Goal: Task Accomplishment & Management: Manage account settings

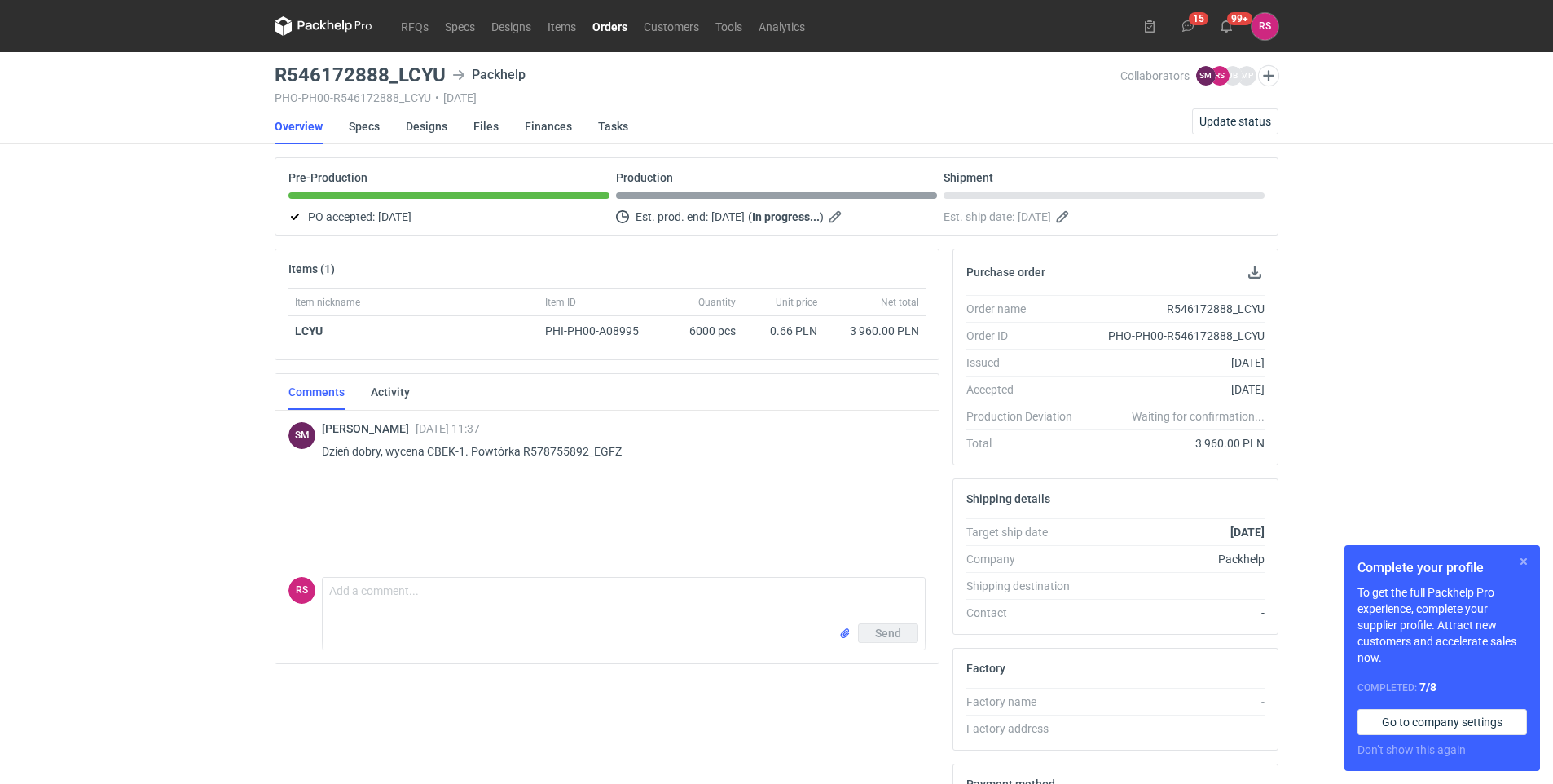
drag, startPoint x: 1515, startPoint y: 558, endPoint x: 1525, endPoint y: 558, distance: 10.0
click at [1523, 558] on button "button" at bounding box center [1523, 560] width 19 height 19
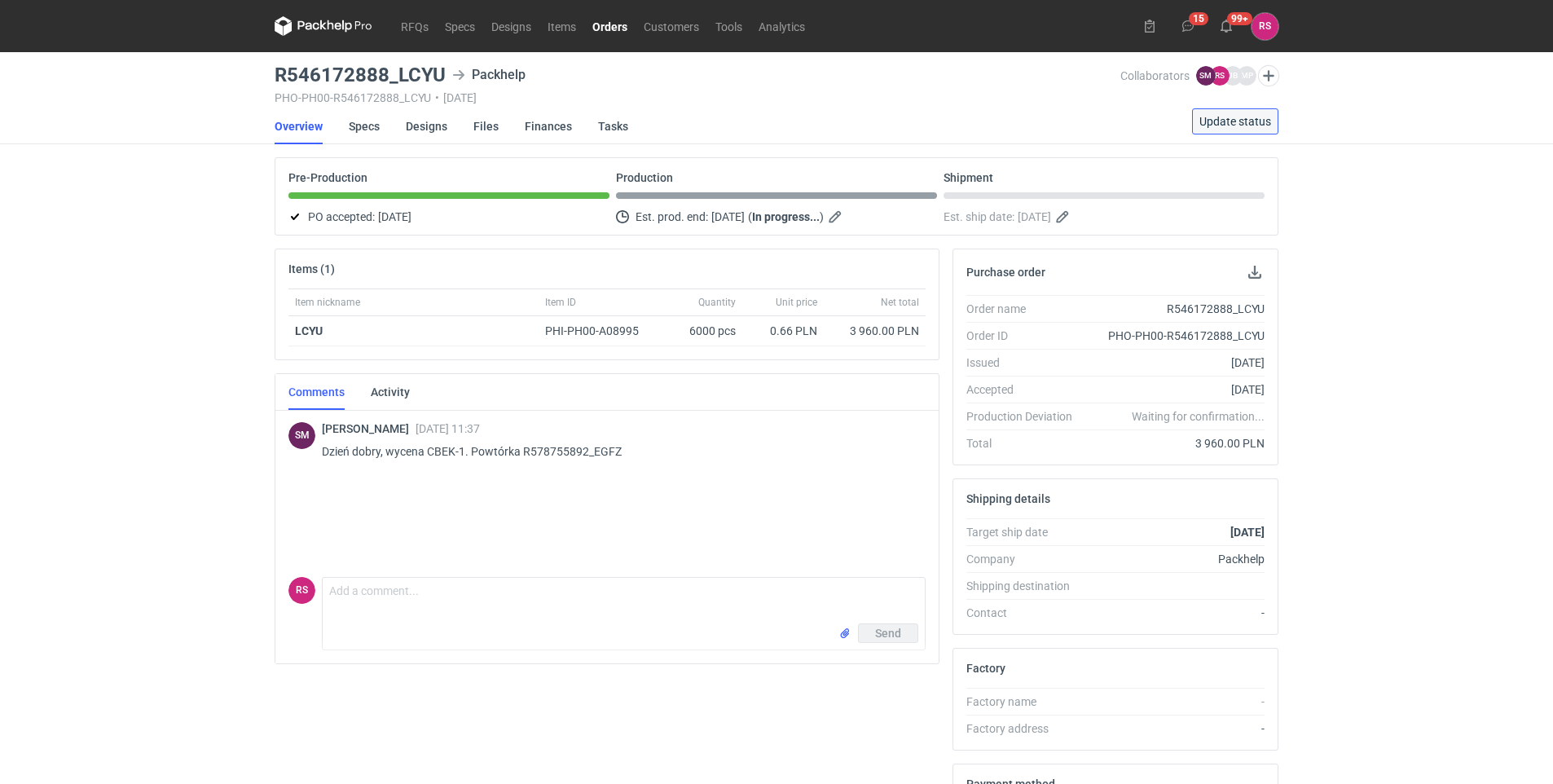
click at [1230, 120] on span "Update status" at bounding box center [1235, 121] width 72 height 12
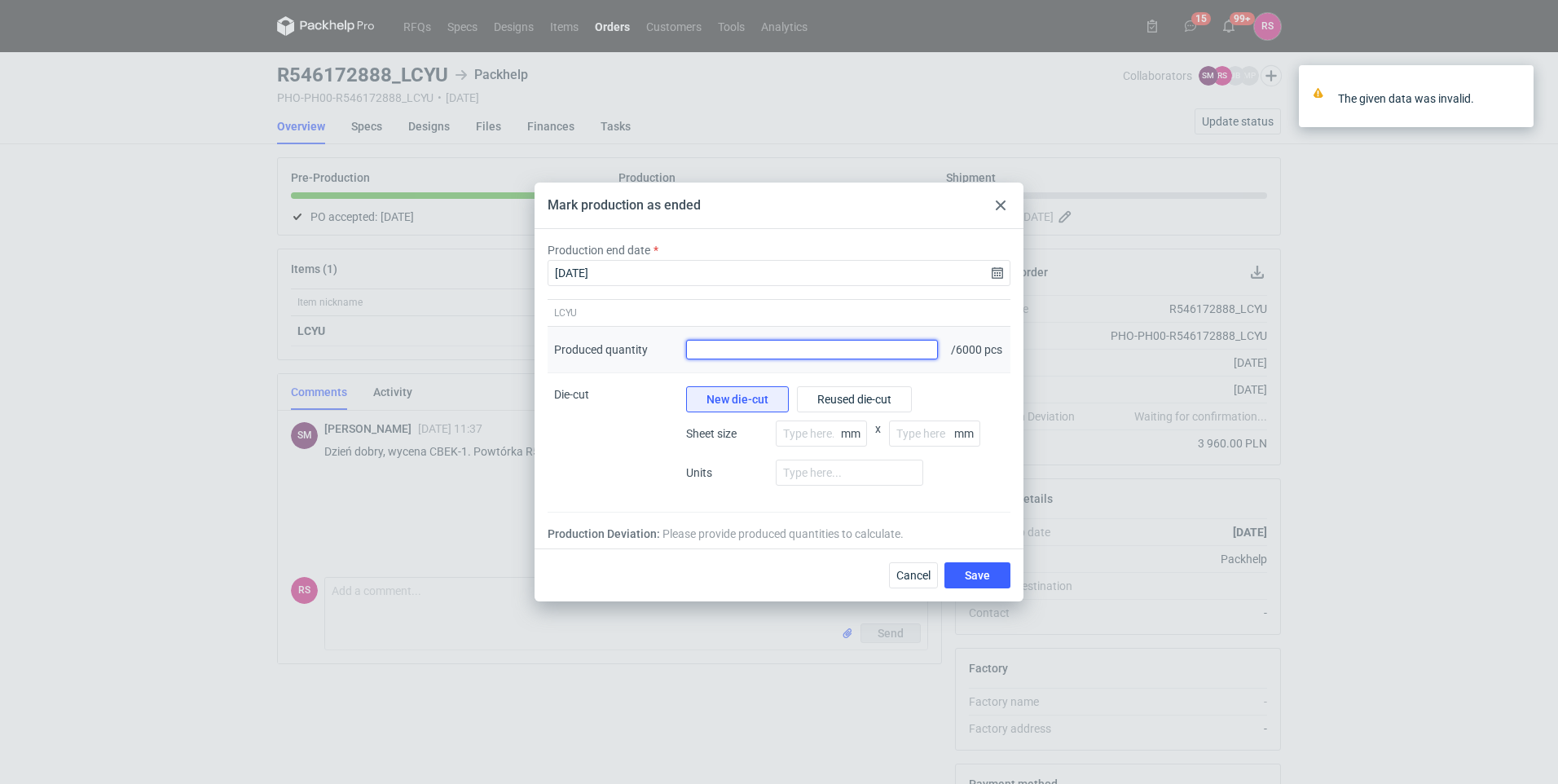
click at [754, 356] on input "Produced quantity" at bounding box center [812, 348] width 252 height 19
click at [729, 341] on input "Produced quantity" at bounding box center [812, 348] width 252 height 19
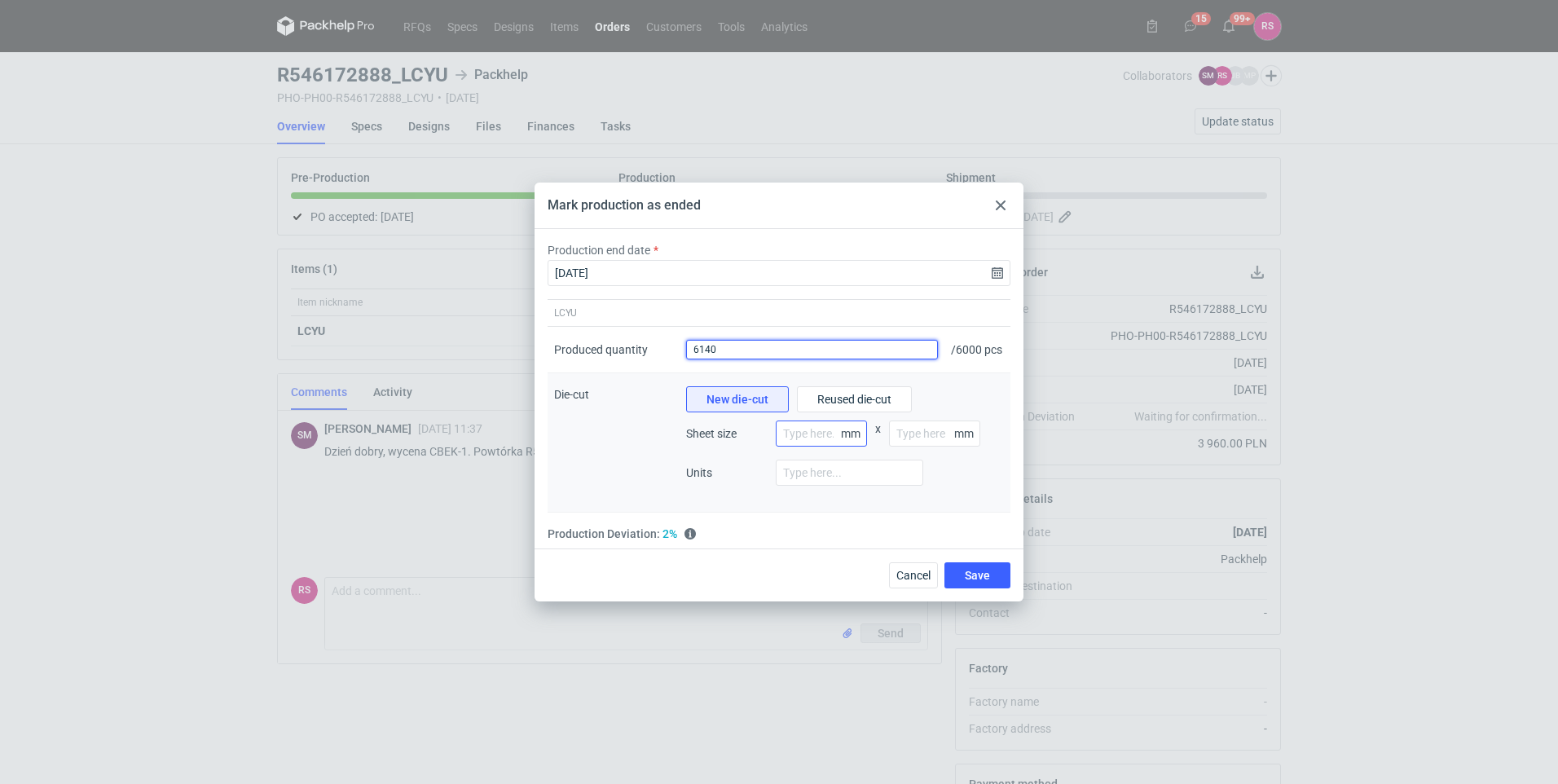
type input "6140"
click at [825, 439] on input "number" at bounding box center [822, 433] width 91 height 26
type input "80"
click at [928, 437] on input "number" at bounding box center [935, 433] width 91 height 26
type input "120"
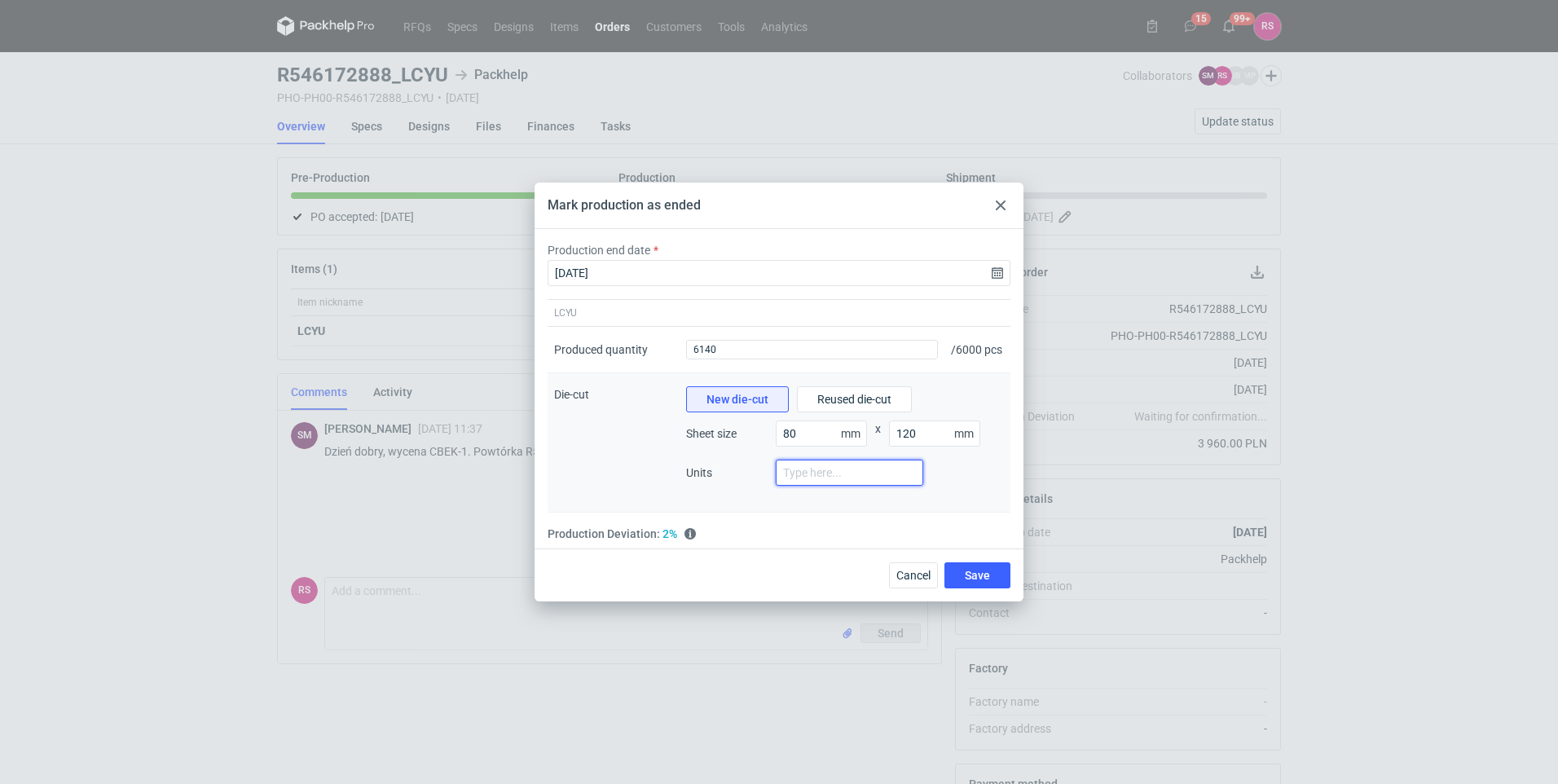
click at [902, 476] on input "number" at bounding box center [850, 472] width 147 height 26
click at [875, 467] on input "number" at bounding box center [850, 472] width 147 height 26
type input "2"
click at [1334, 589] on div "Mark production as ended Production end date [DATE] LCYU Produced quantity Prod…" at bounding box center [779, 392] width 1558 height 784
click at [869, 486] on input "2" at bounding box center [850, 472] width 147 height 26
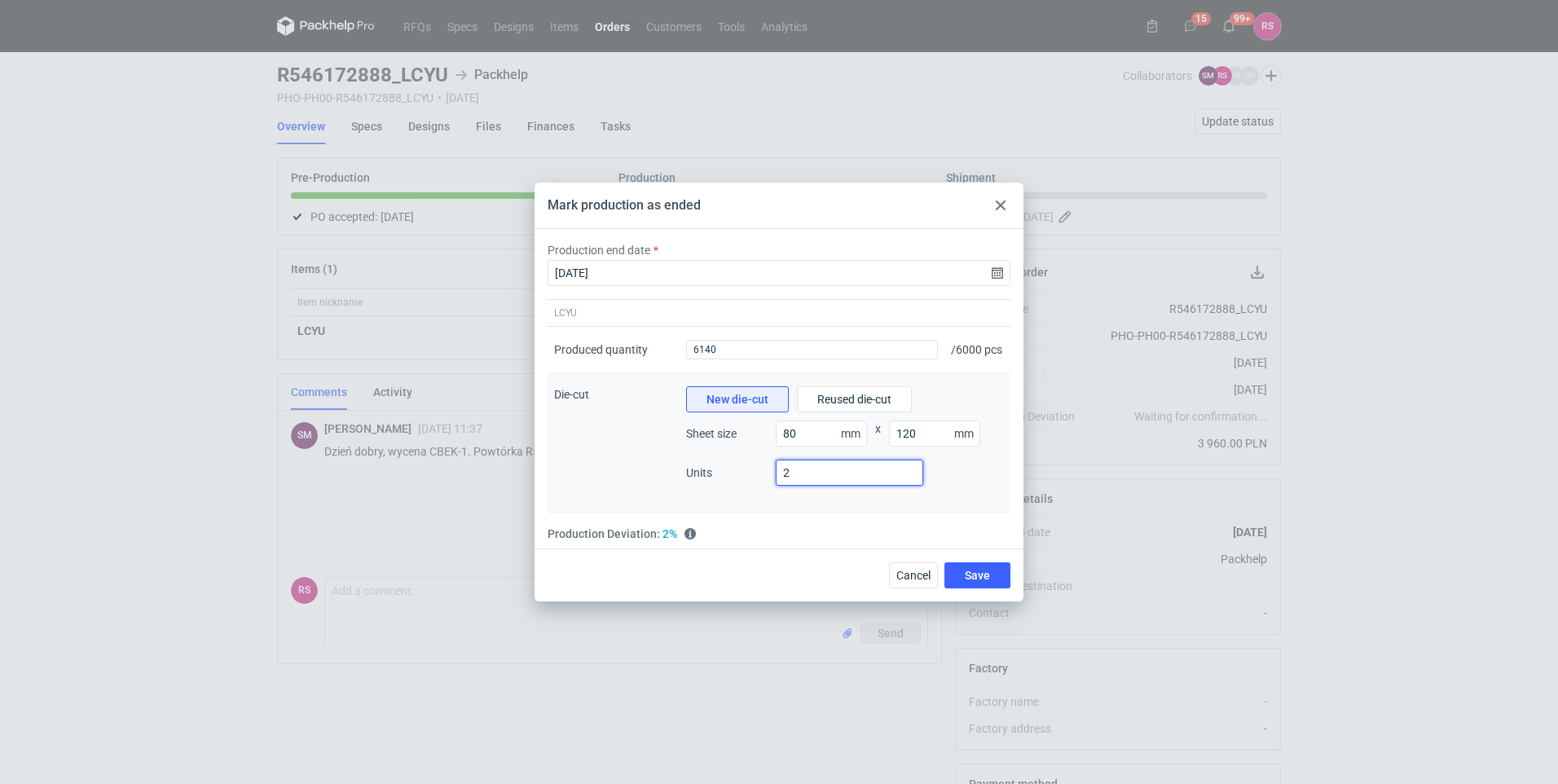
drag, startPoint x: 839, startPoint y: 488, endPoint x: 774, endPoint y: 487, distance: 65.0
click at [774, 487] on div "Units 2" at bounding box center [845, 478] width 318 height 39
type input "3"
click at [765, 555] on div "Cancel Save" at bounding box center [779, 575] width 489 height 53
click at [979, 580] on span "Save" at bounding box center [977, 575] width 25 height 12
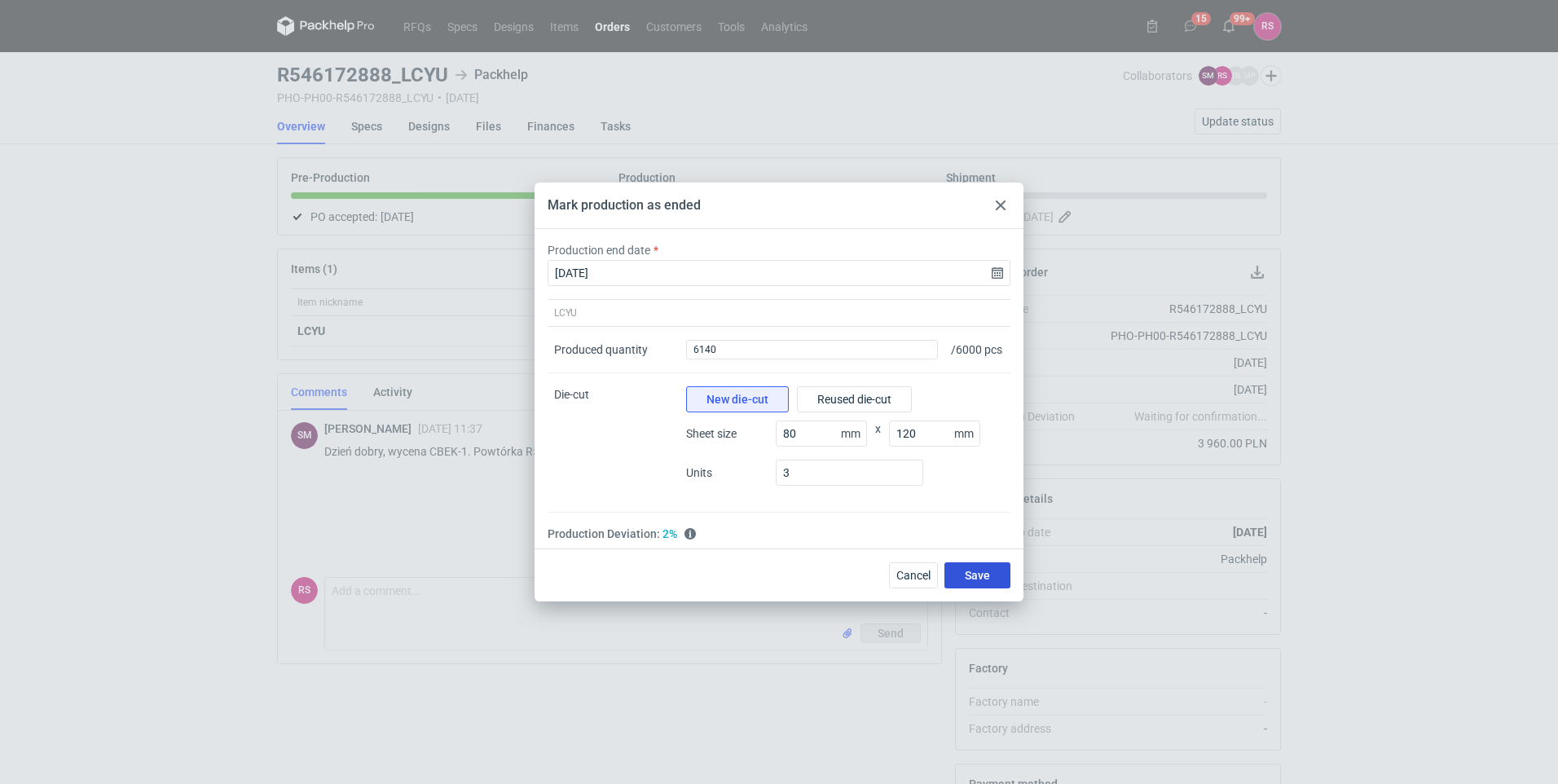
click at [992, 574] on button "Save" at bounding box center [977, 575] width 66 height 26
click at [572, 307] on span "LCYU" at bounding box center [565, 313] width 23 height 13
click at [741, 342] on input "6140" at bounding box center [812, 348] width 252 height 19
click at [824, 441] on input "80" at bounding box center [822, 433] width 91 height 26
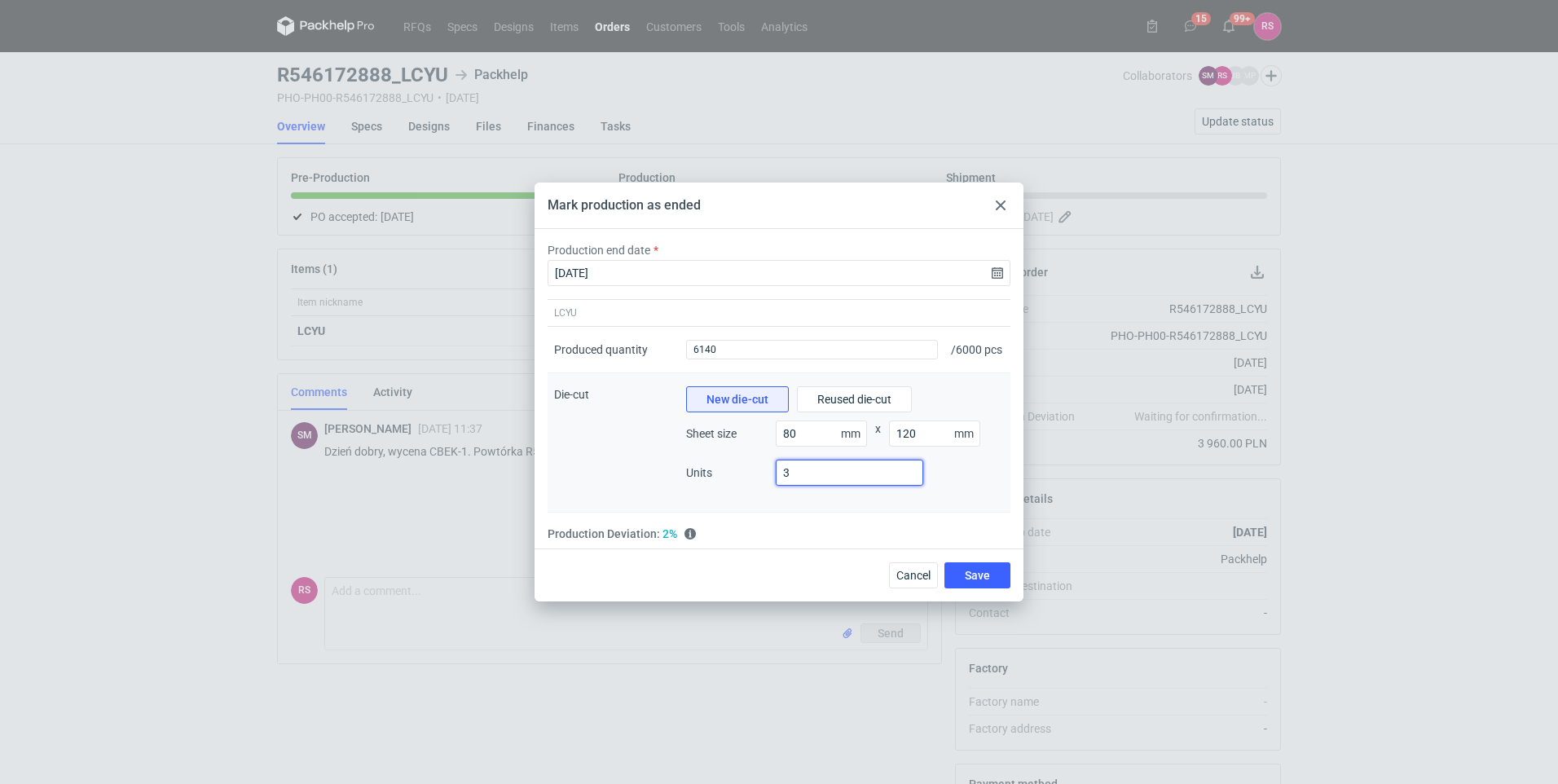
click at [792, 475] on input "3" at bounding box center [850, 472] width 147 height 26
click at [738, 397] on button "New die-cut" at bounding box center [737, 399] width 103 height 26
click at [823, 394] on button "Reused die-cut" at bounding box center [855, 399] width 115 height 26
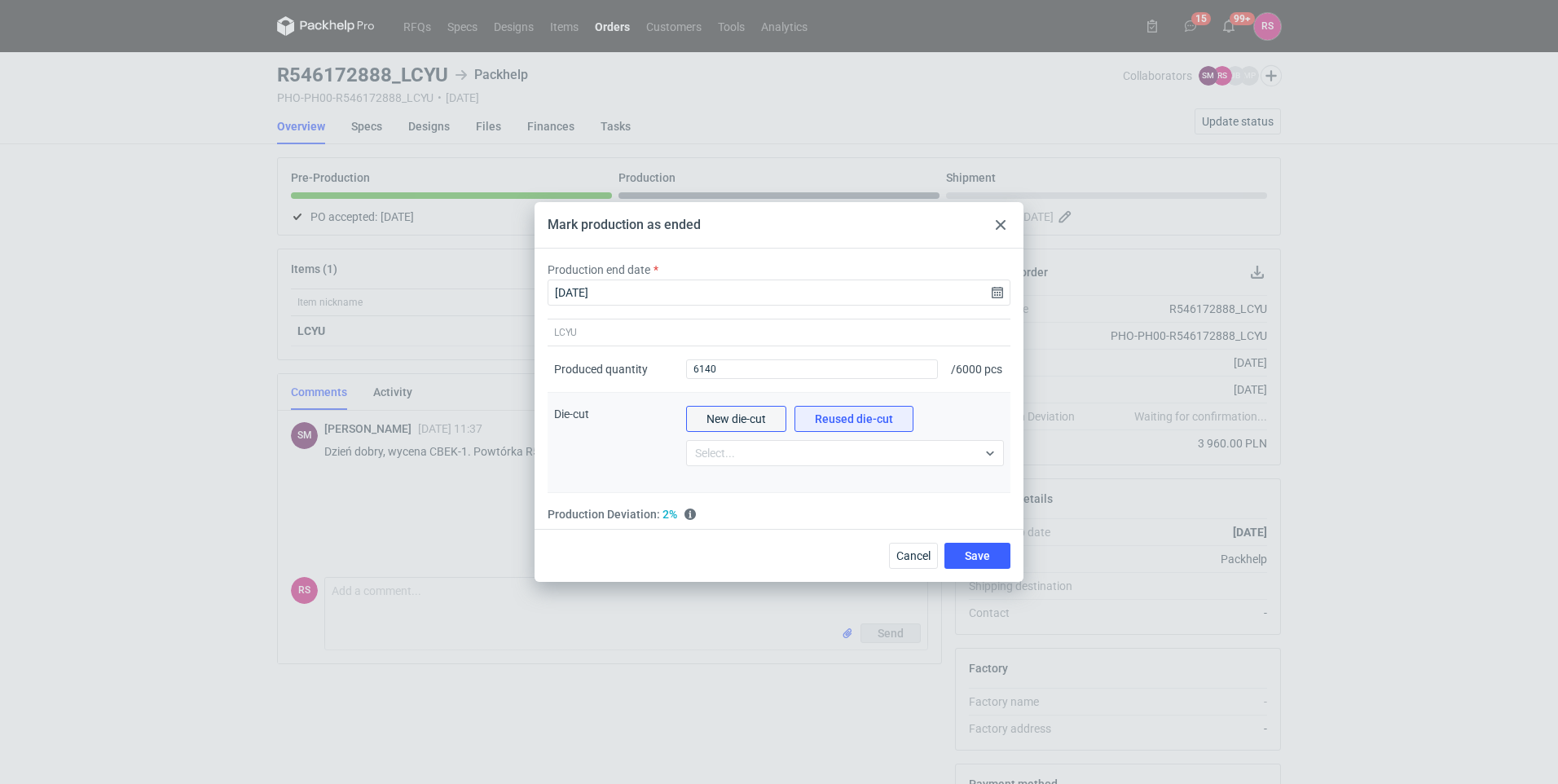
click at [743, 418] on span "New die-cut" at bounding box center [736, 418] width 59 height 12
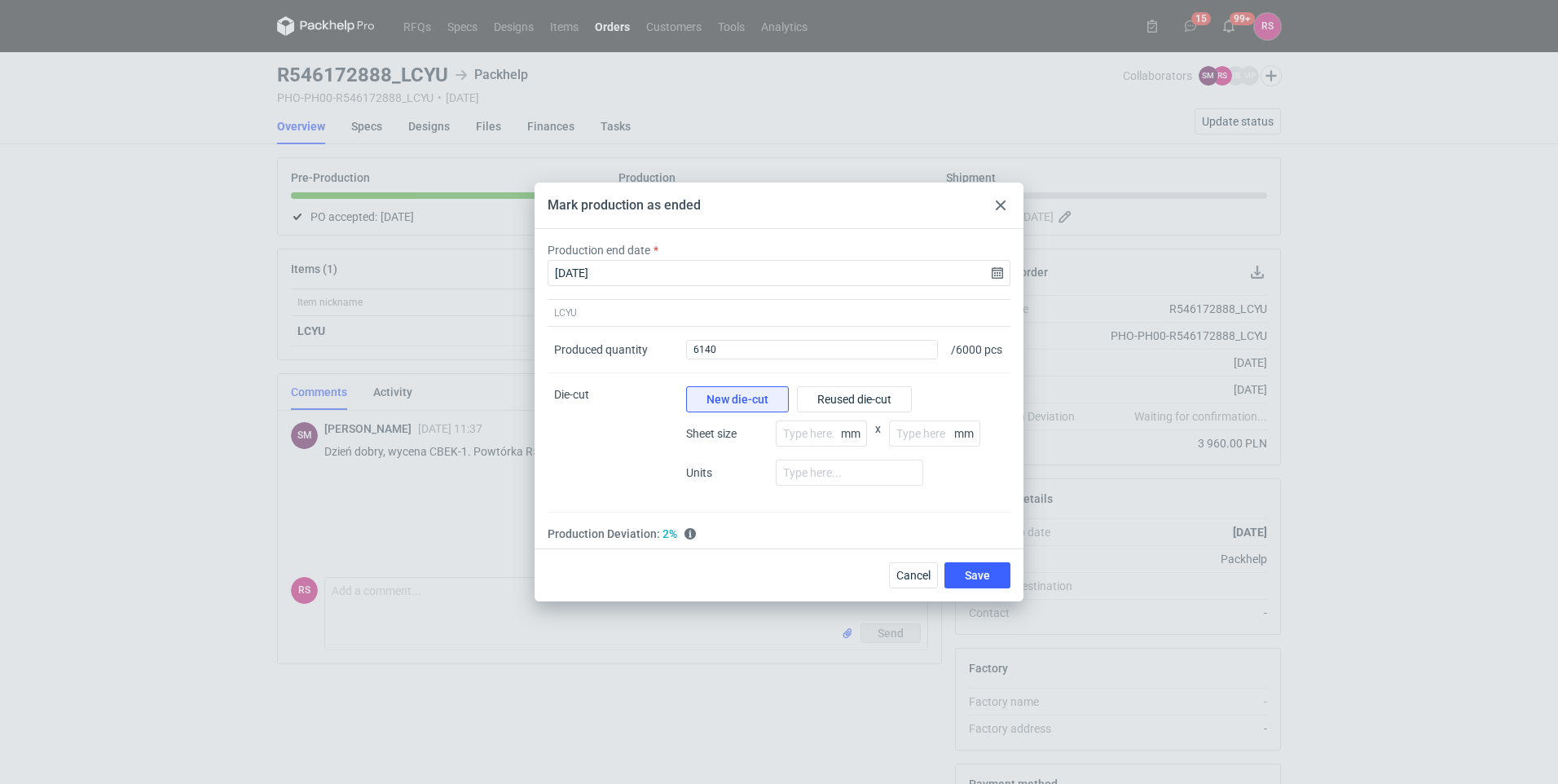
click at [635, 300] on div "LCYU" at bounding box center [613, 313] width 132 height 26
click at [635, 262] on input "[DATE]" at bounding box center [779, 273] width 463 height 26
click at [761, 422] on button "16" at bounding box center [753, 419] width 26 height 26
click at [723, 242] on div "Production end date [DATE]" at bounding box center [779, 264] width 476 height 44
click at [822, 433] on input "number" at bounding box center [822, 433] width 91 height 26
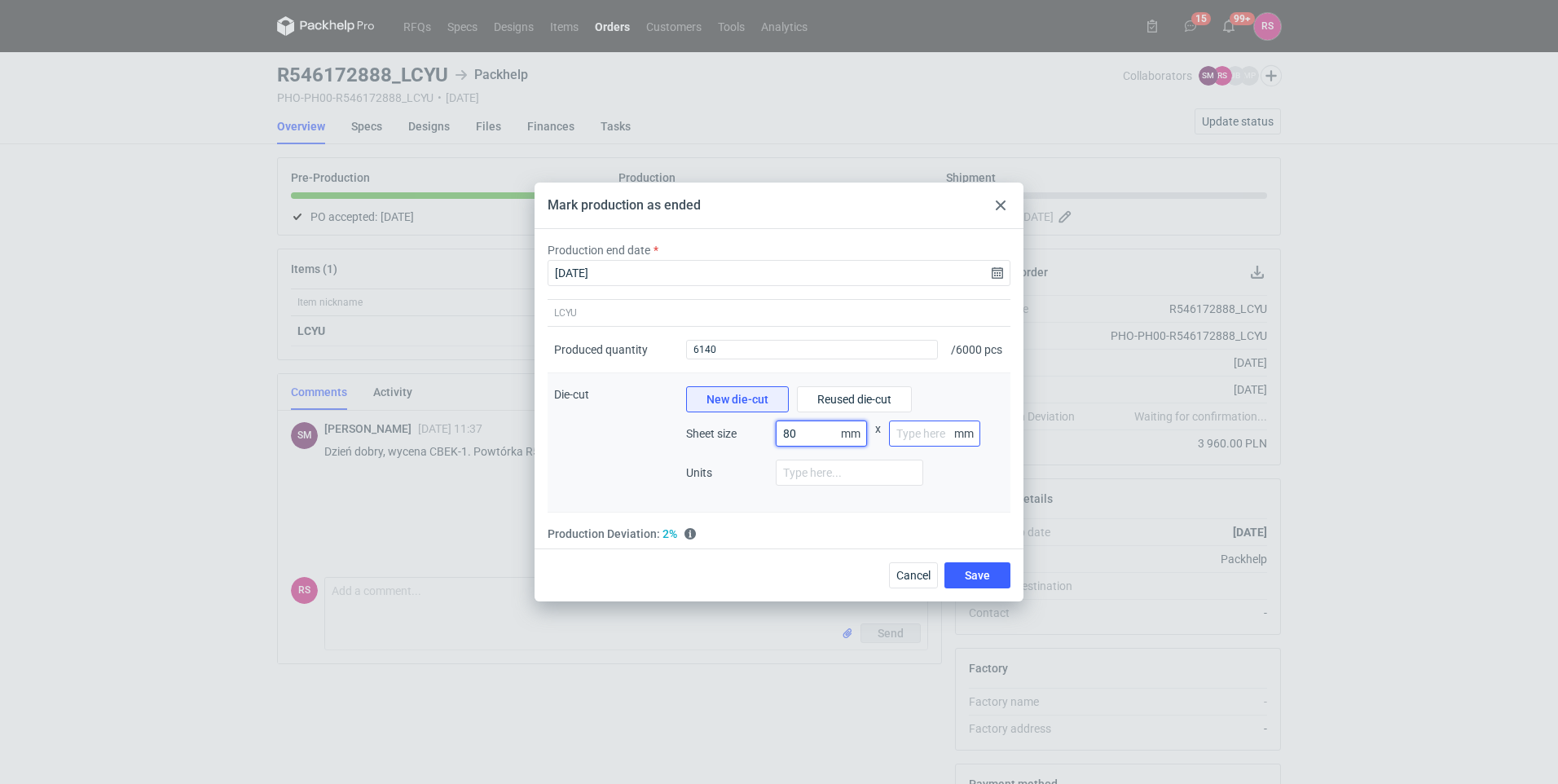
type input "80"
click at [902, 442] on input "number" at bounding box center [935, 433] width 91 height 26
type input "120"
click at [843, 477] on input "number" at bounding box center [850, 472] width 147 height 26
type input "3"
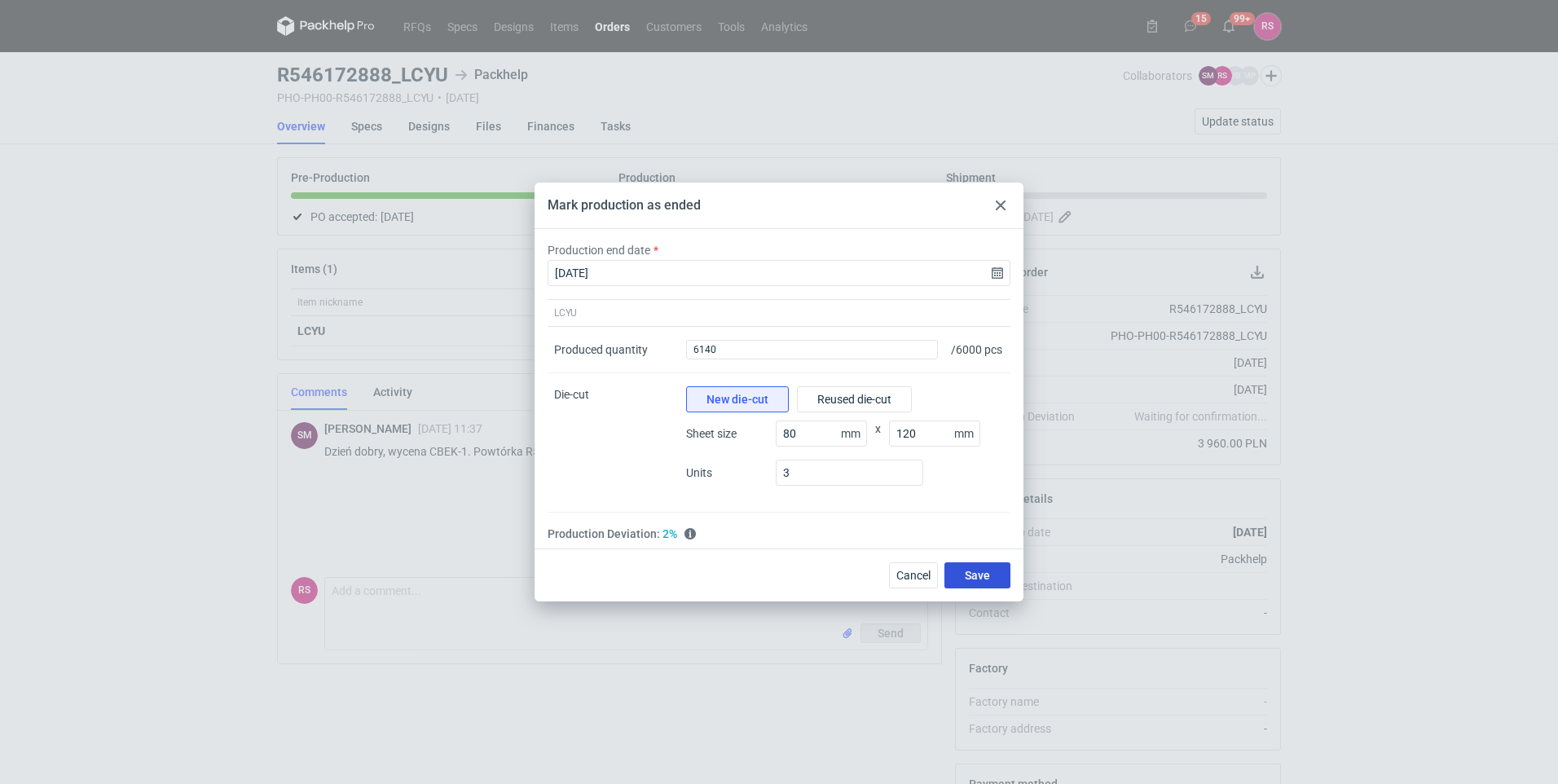
click at [965, 581] on span "Save" at bounding box center [977, 575] width 25 height 12
click at [996, 196] on div at bounding box center [1000, 205] width 19 height 19
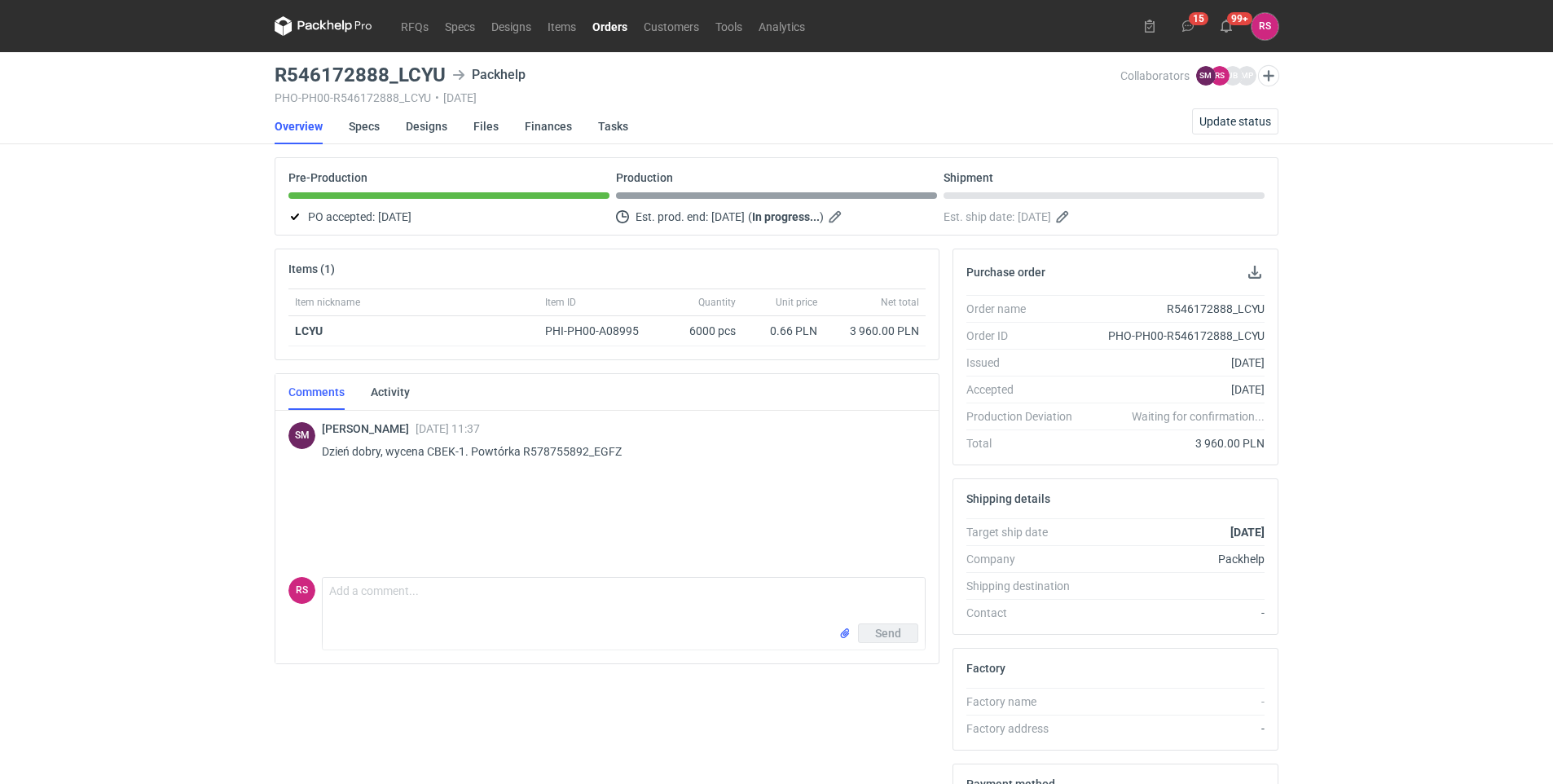
click at [1353, 169] on div "RFQs Specs Designs Items Orders Customers Tools Analytics 15 99+ [PERSON_NAME] …" at bounding box center [776, 392] width 1553 height 784
click at [1229, 129] on button "Update status" at bounding box center [1235, 121] width 86 height 26
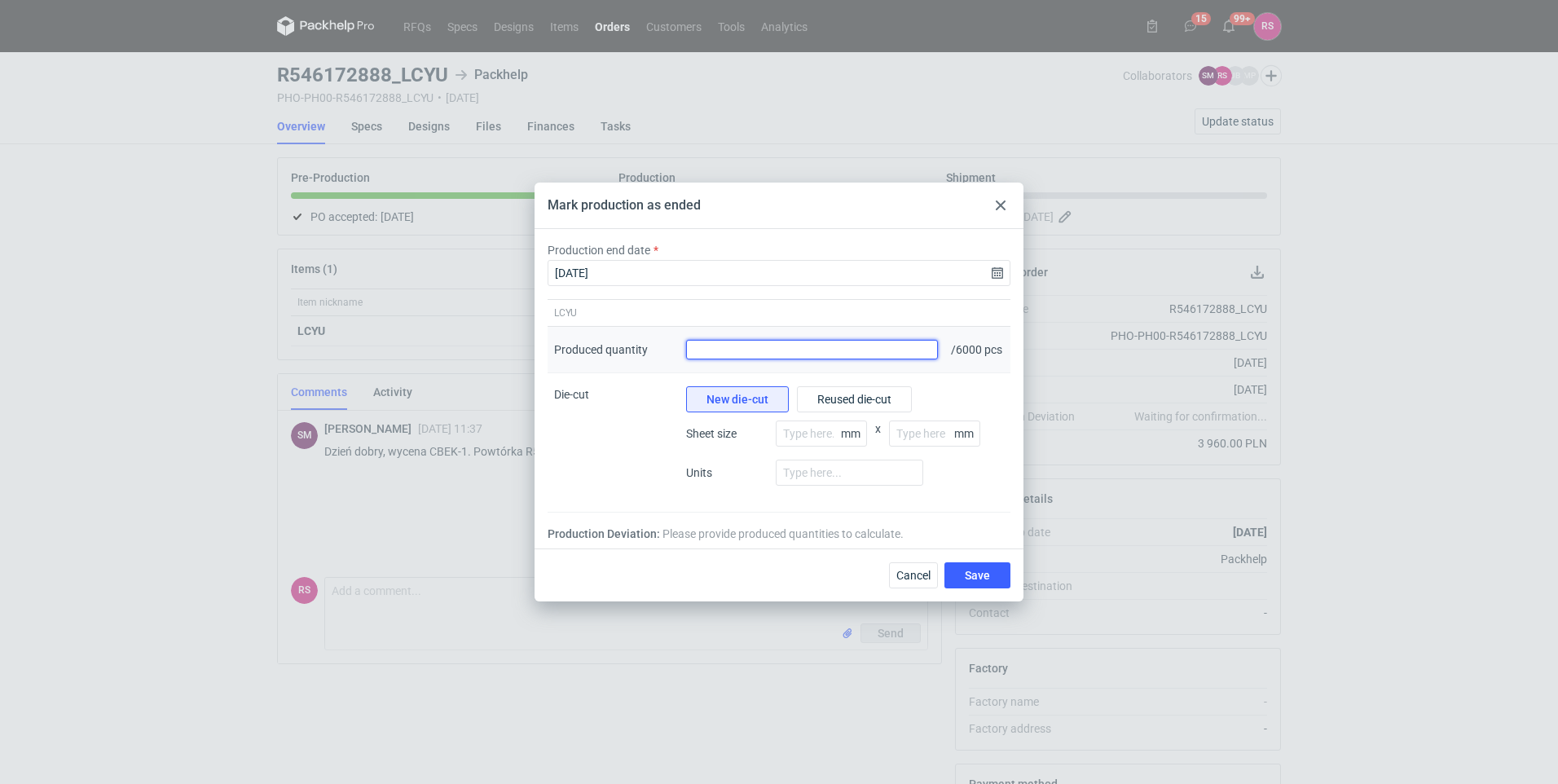
click at [777, 343] on input "Produced quantity" at bounding box center [812, 348] width 252 height 19
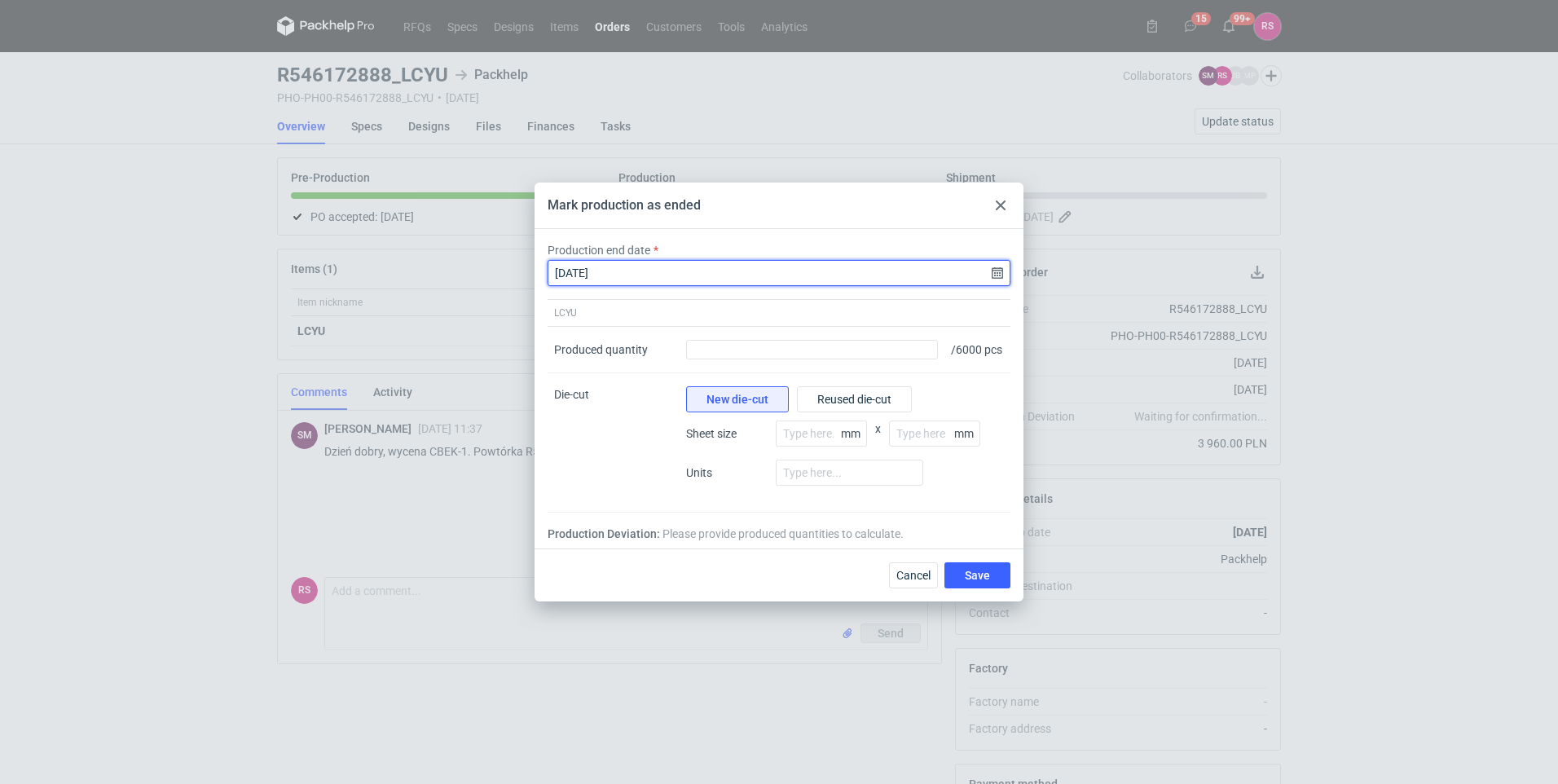
click at [624, 266] on input "[DATE]" at bounding box center [779, 273] width 463 height 26
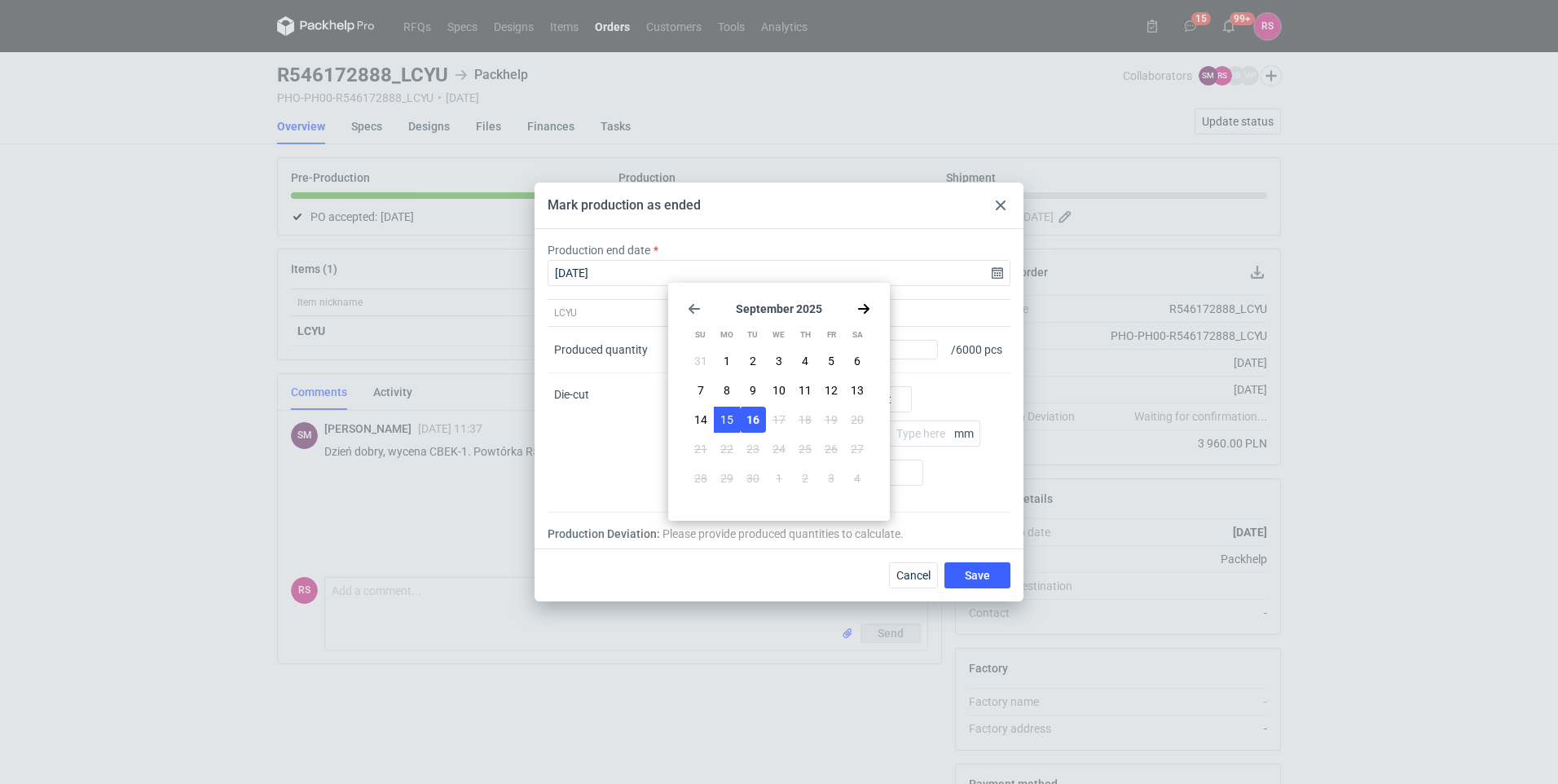
click at [731, 419] on span "15" at bounding box center [727, 419] width 13 height 16
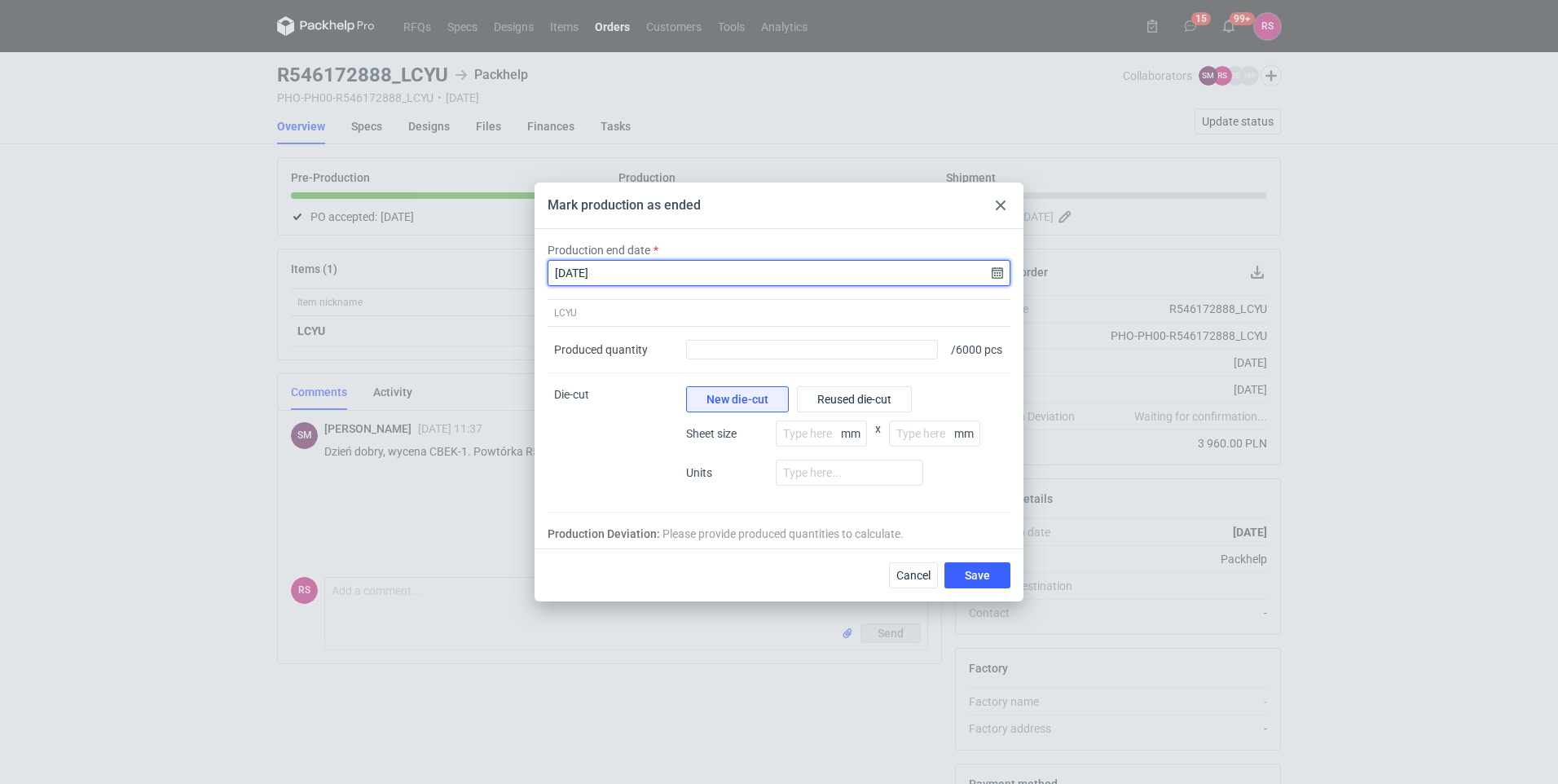
click at [988, 269] on input "[DATE]" at bounding box center [779, 273] width 463 height 26
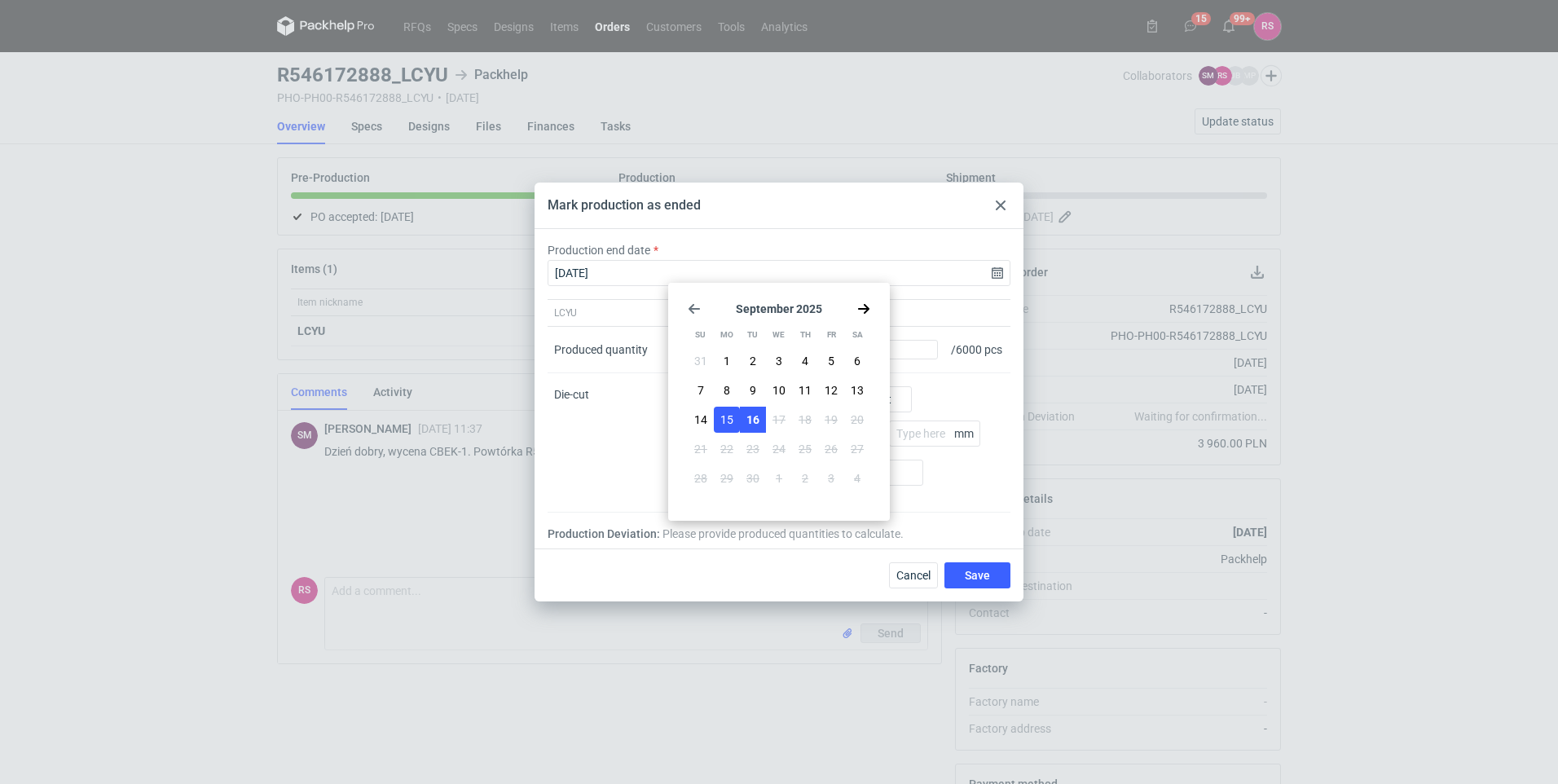
click at [764, 412] on button "16" at bounding box center [753, 419] width 26 height 26
type input "[DATE]"
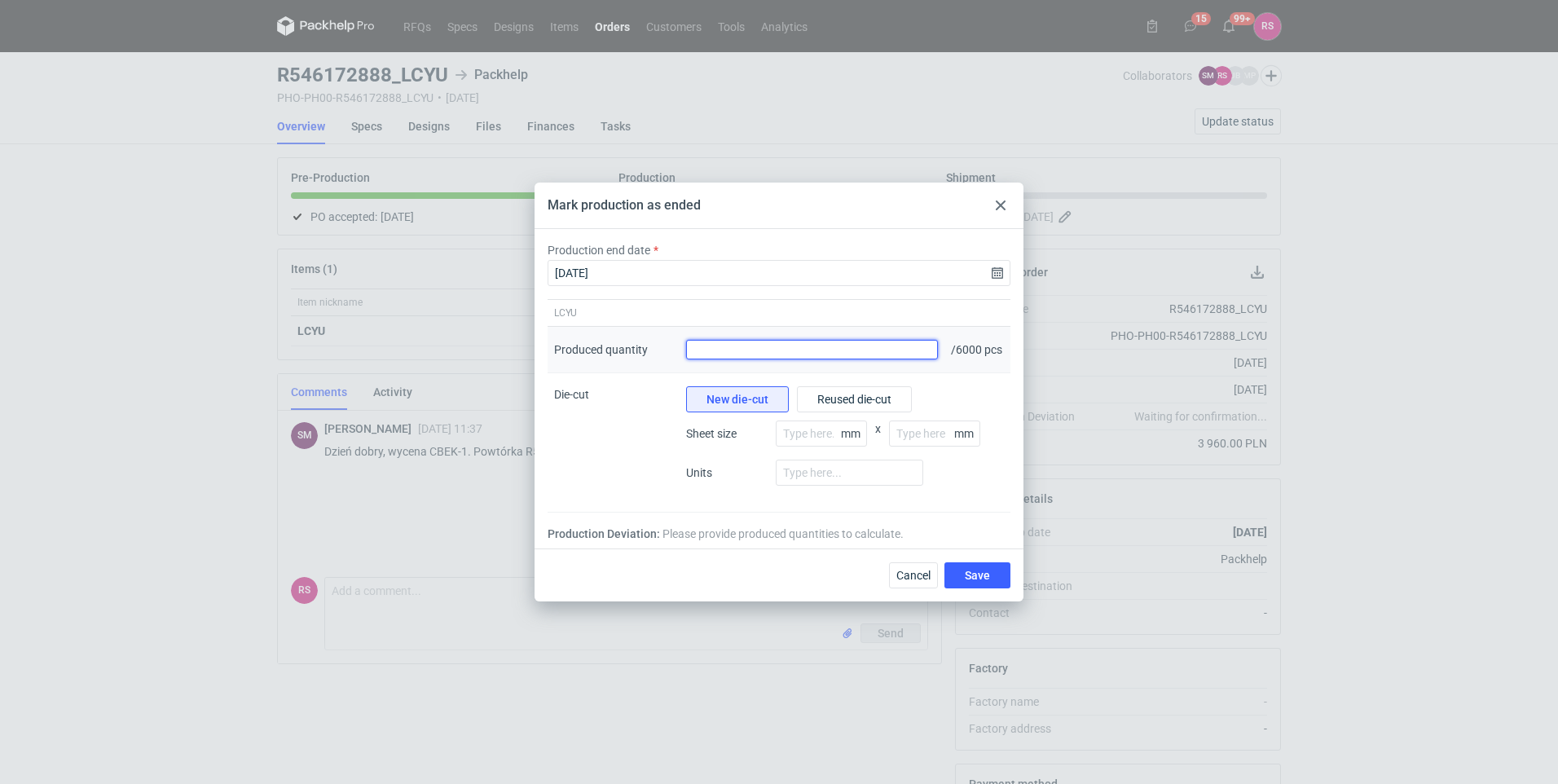
click at [744, 345] on input "Produced quantity" at bounding box center [812, 348] width 252 height 19
type input "6140"
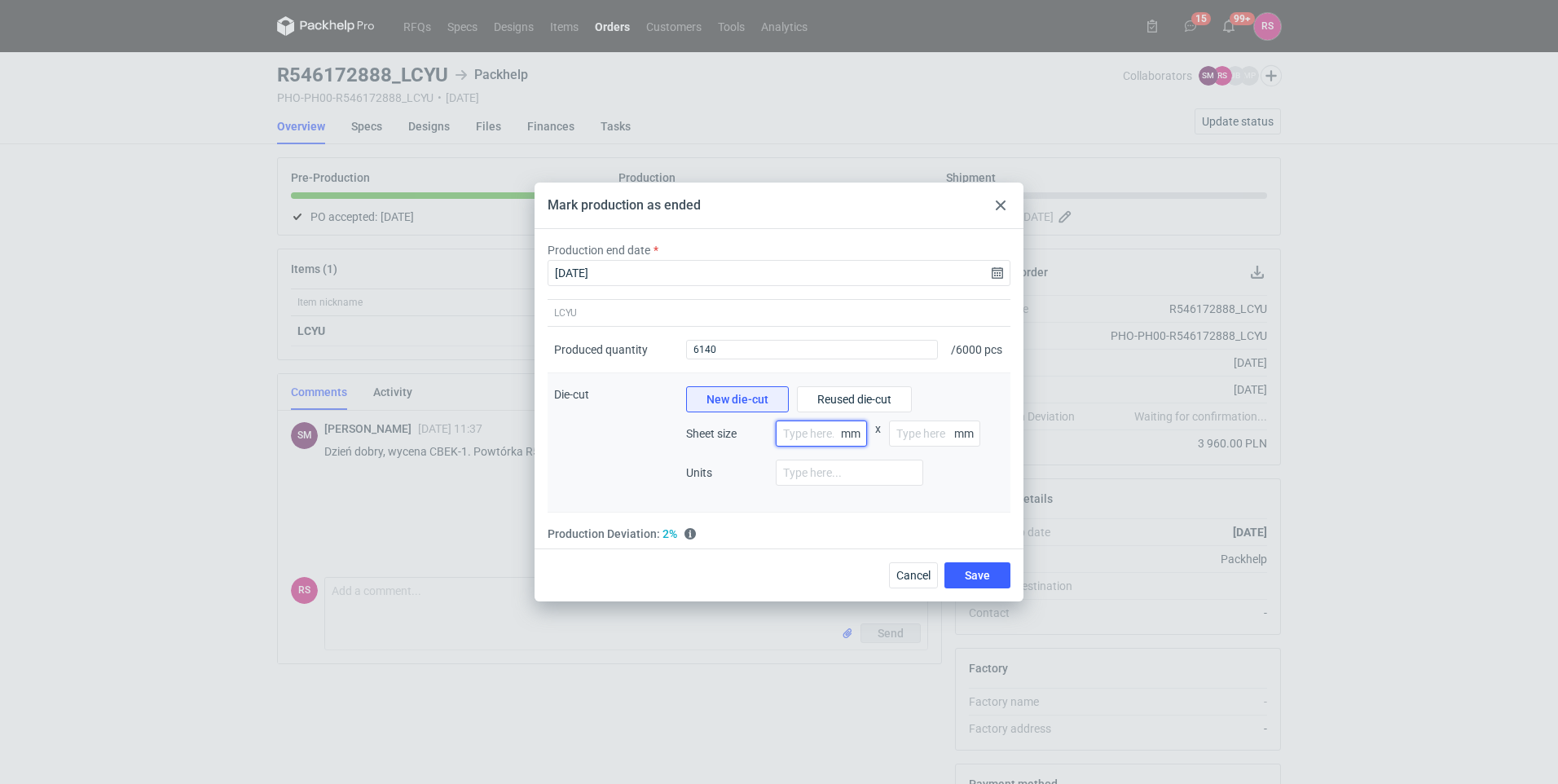
click at [828, 445] on input "number" at bounding box center [822, 433] width 91 height 26
type input "80"
click at [909, 447] on input "number" at bounding box center [935, 433] width 91 height 26
type input "120"
click at [885, 479] on input "number" at bounding box center [850, 472] width 147 height 26
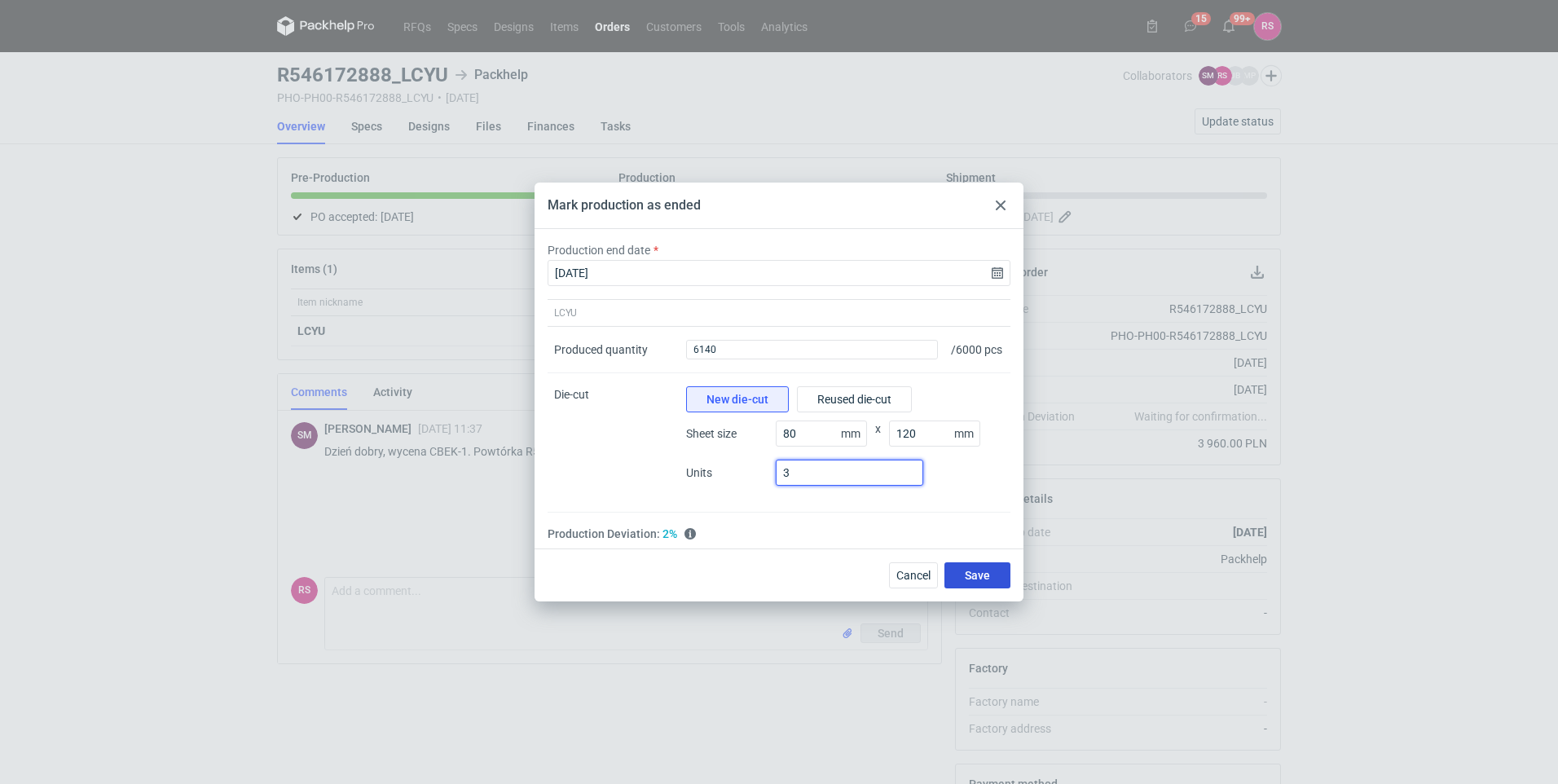
type input "3"
click at [978, 578] on span "Save" at bounding box center [977, 575] width 25 height 12
click at [978, 578] on div "Cancel Save" at bounding box center [946, 575] width 128 height 26
click at [978, 578] on span "Save" at bounding box center [977, 575] width 25 height 12
click at [978, 580] on div "Cancel Save" at bounding box center [946, 575] width 128 height 26
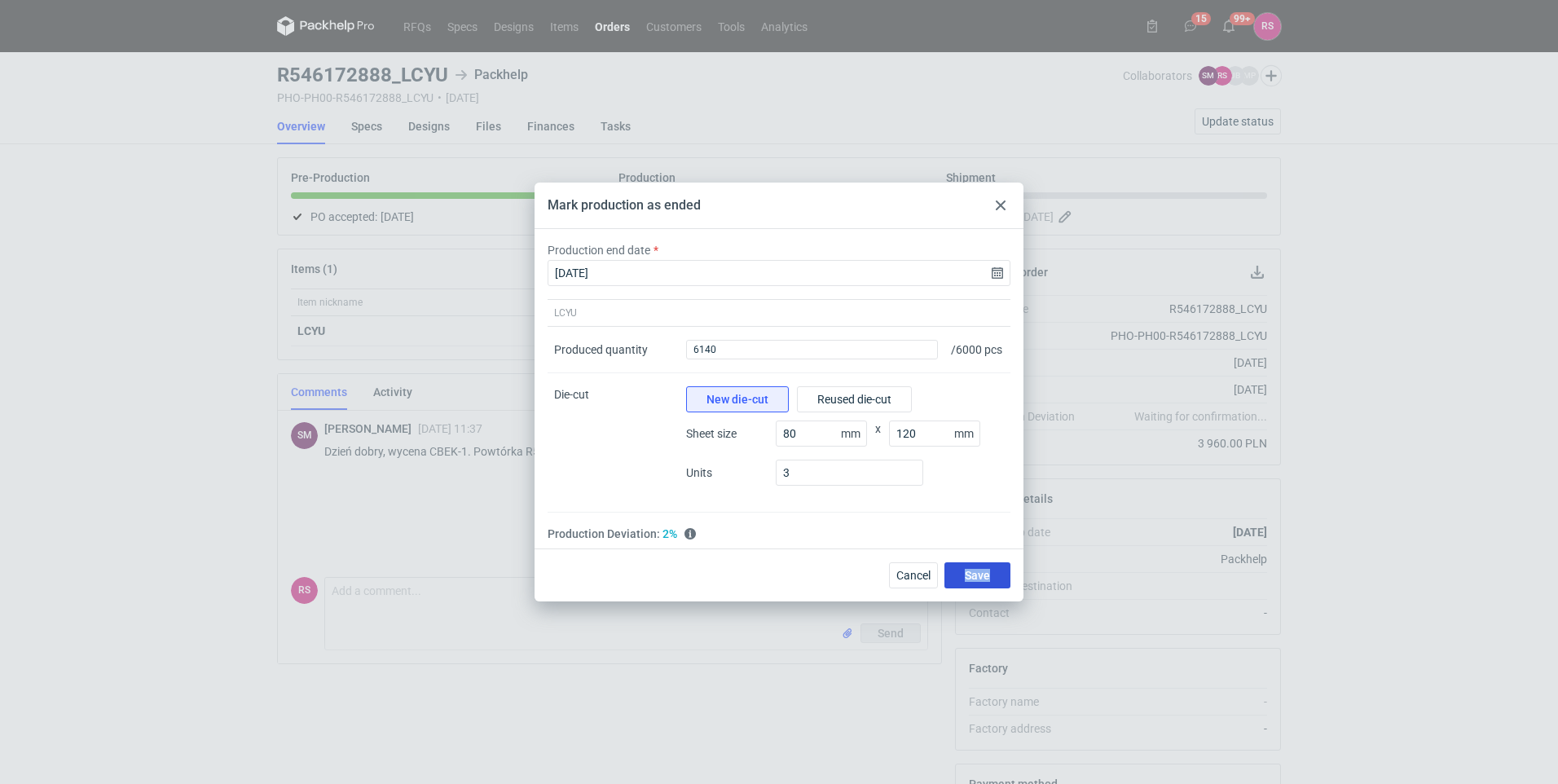
click at [978, 580] on span "Save" at bounding box center [977, 575] width 25 height 12
click at [1002, 267] on input "[DATE]" at bounding box center [779, 273] width 463 height 26
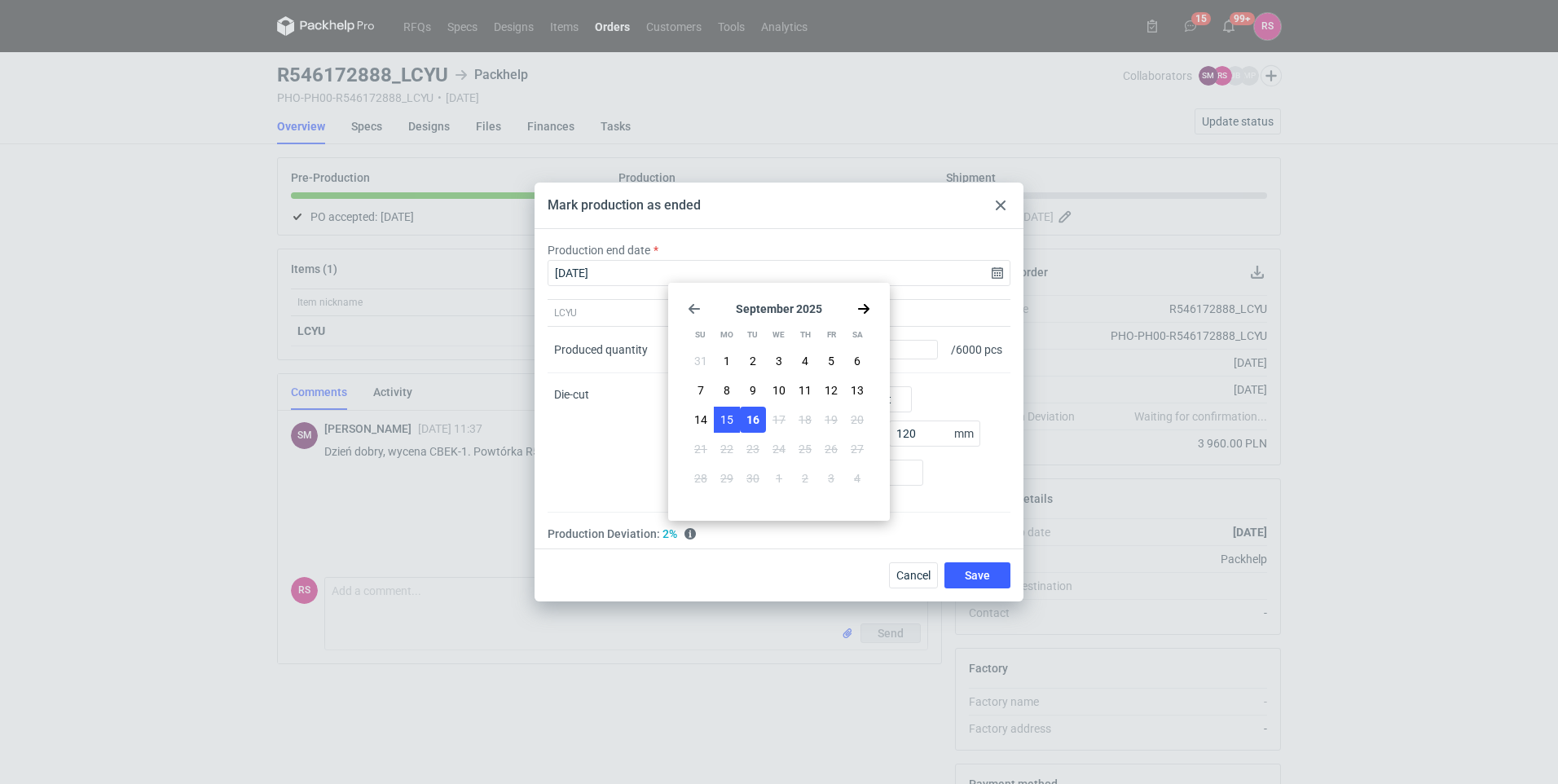
click at [734, 417] on button "15" at bounding box center [727, 419] width 26 height 26
type input "[DATE]"
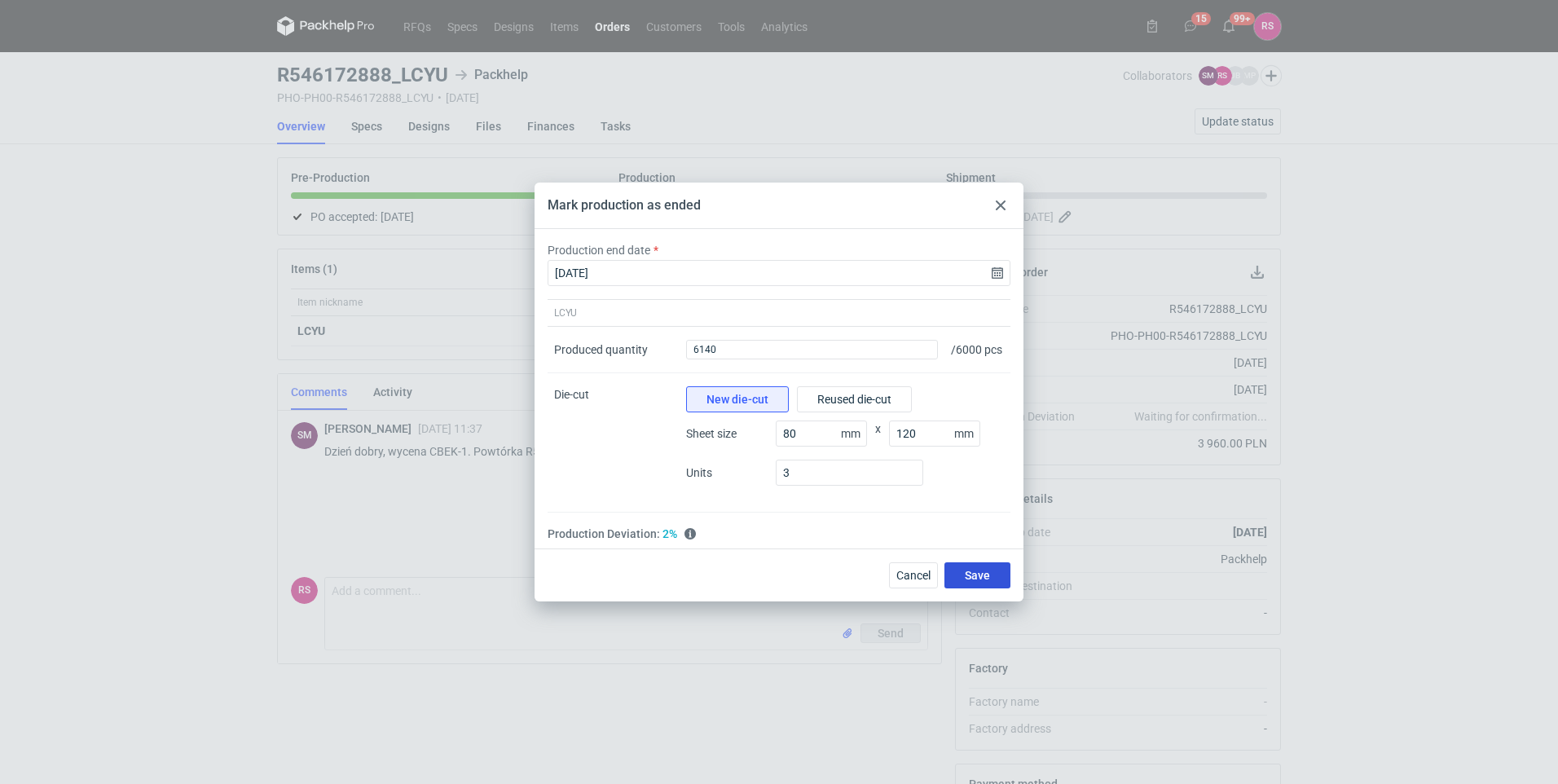
click at [974, 577] on span "Save" at bounding box center [977, 575] width 25 height 12
click at [974, 581] on span "Save" at bounding box center [977, 575] width 25 height 12
click at [974, 581] on div "Cancel Save" at bounding box center [946, 575] width 128 height 26
click at [974, 581] on span "Save" at bounding box center [977, 575] width 25 height 12
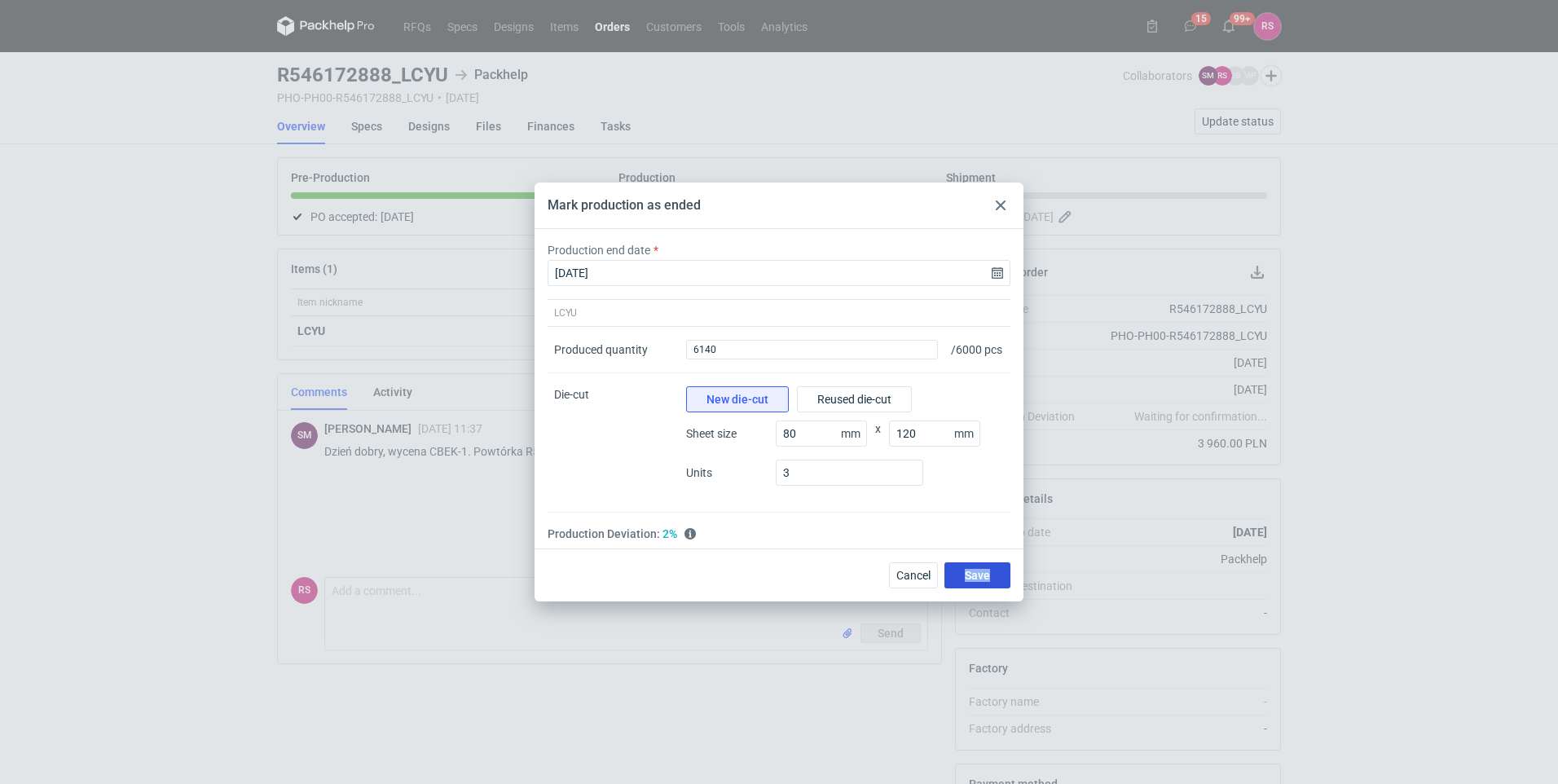
click at [974, 581] on span "Save" at bounding box center [977, 575] width 25 height 12
click at [1011, 192] on div "Mark production as ended" at bounding box center [779, 206] width 489 height 46
click at [998, 196] on div at bounding box center [1000, 205] width 19 height 19
